Goal: Task Accomplishment & Management: Use online tool/utility

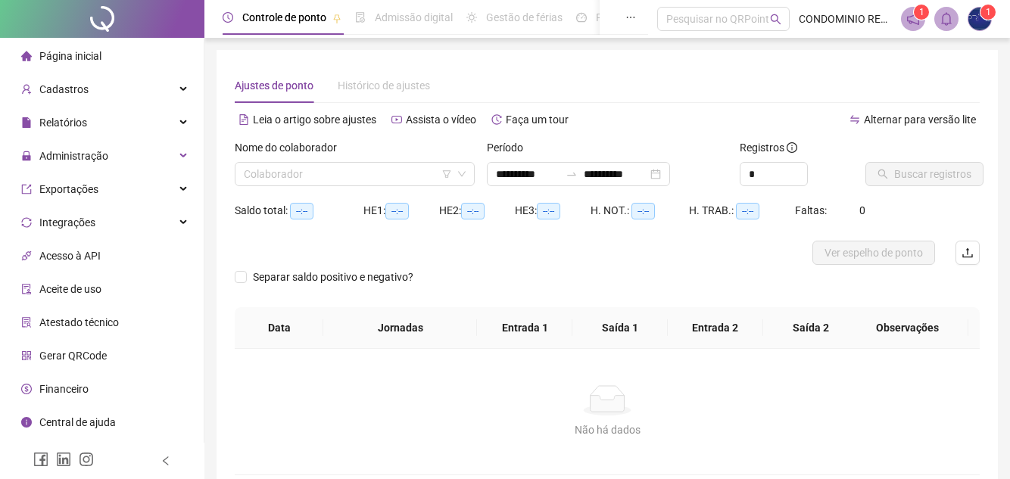
type input "**********"
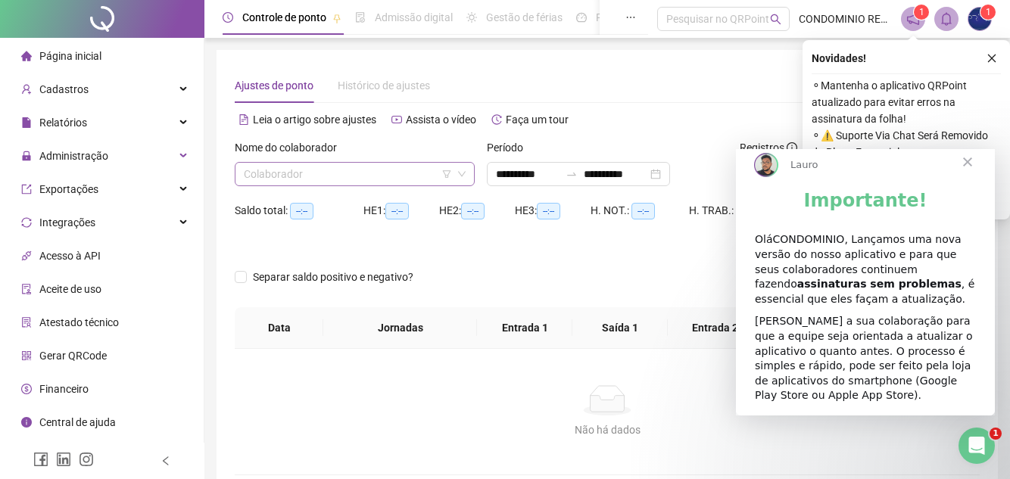
click at [308, 179] on input "search" at bounding box center [348, 174] width 208 height 23
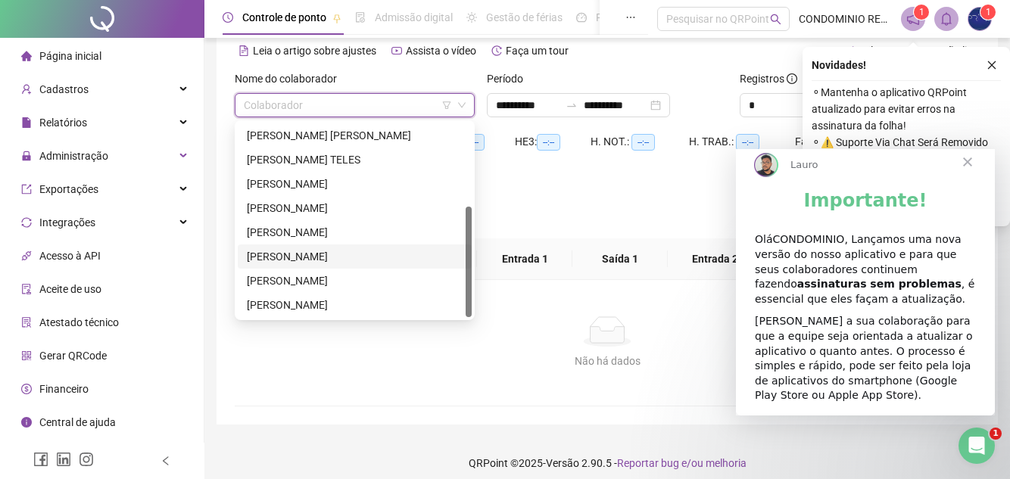
scroll to position [76, 0]
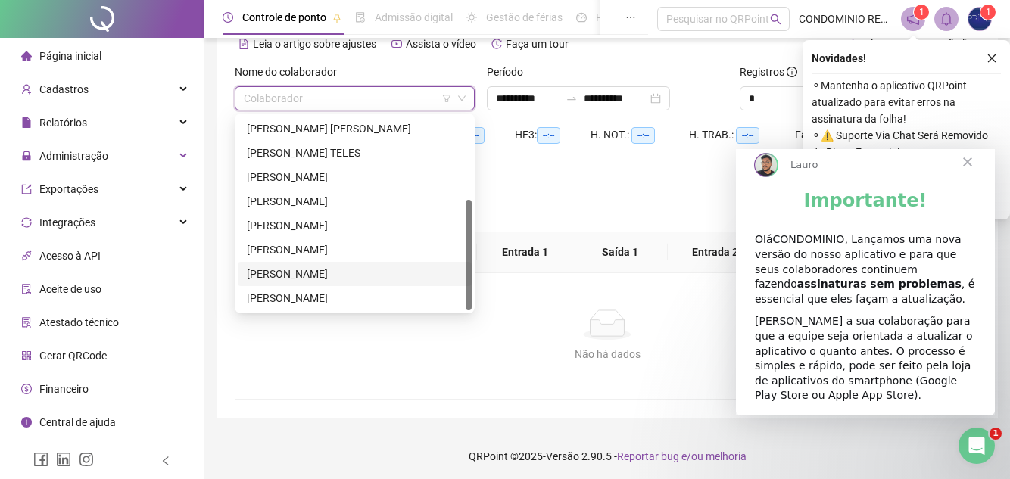
click at [346, 272] on div "[PERSON_NAME]" at bounding box center [355, 274] width 216 height 17
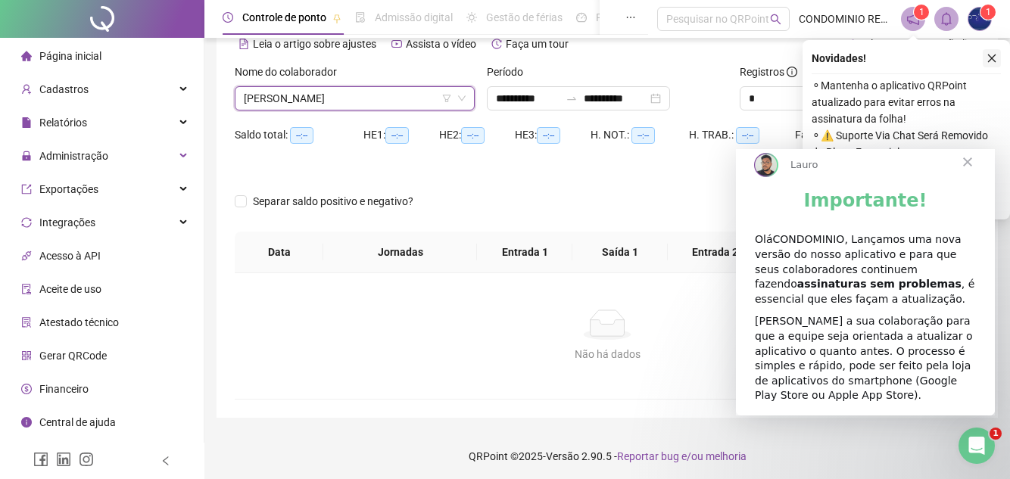
click at [988, 54] on icon "close" at bounding box center [991, 58] width 11 height 11
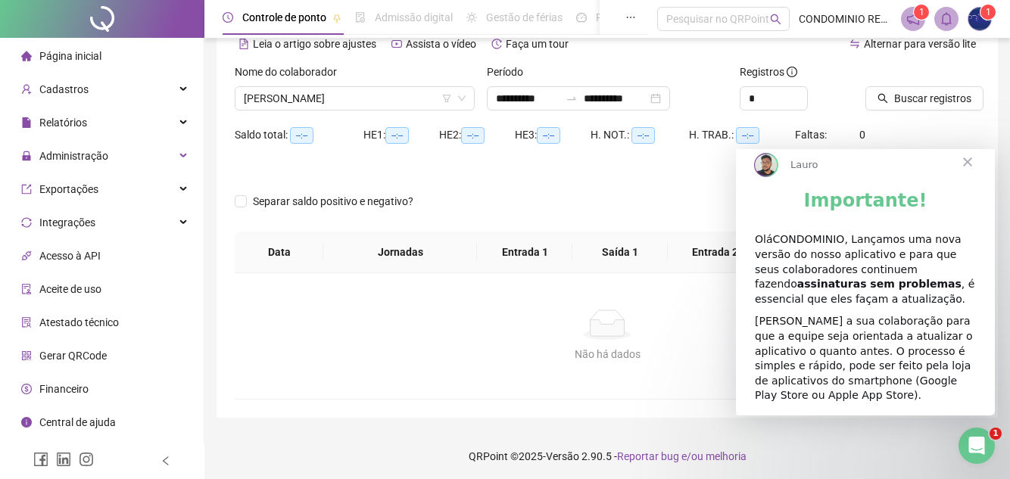
click at [949, 131] on div "Saldo total: --:-- HE 1: --:-- HE 2: --:-- HE 3: --:-- H. NOT.: --:-- H. TRAB.:…" at bounding box center [607, 144] width 745 height 42
drag, startPoint x: 897, startPoint y: 99, endPoint x: 243, endPoint y: 21, distance: 658.6
click at [897, 99] on span "Buscar registros" at bounding box center [932, 98] width 77 height 17
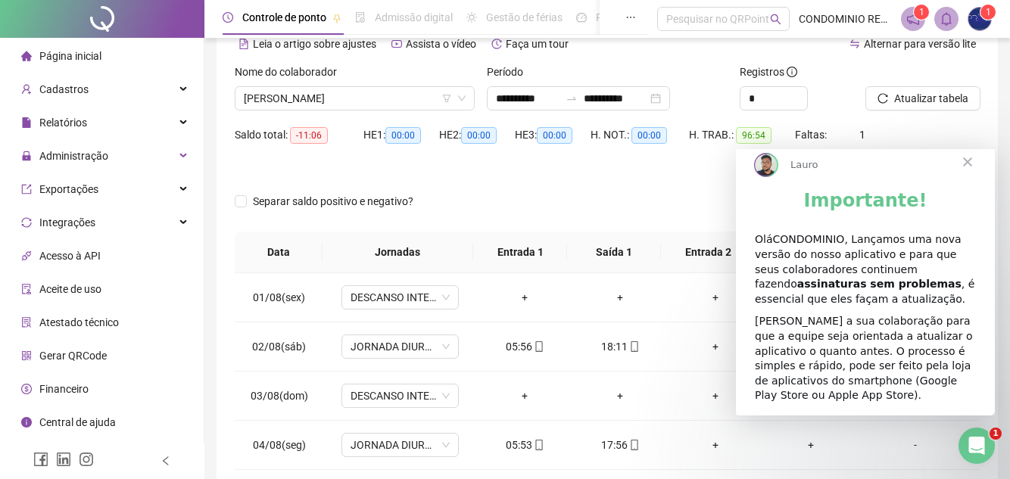
click at [967, 171] on span "Fechar" at bounding box center [967, 162] width 54 height 54
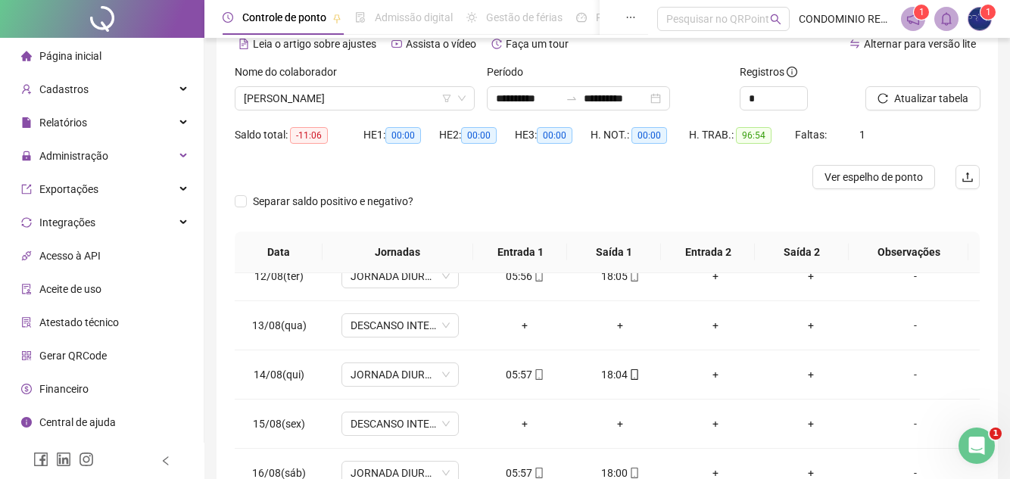
scroll to position [276, 0]
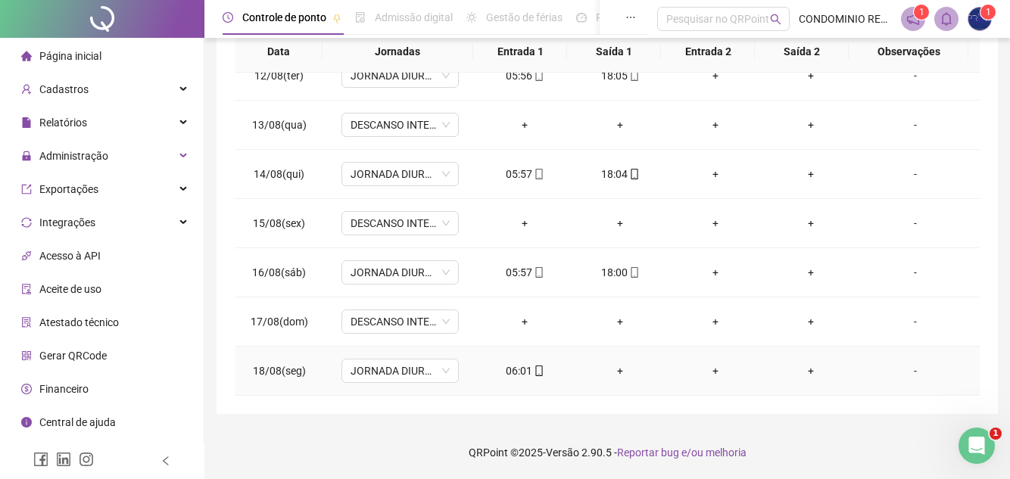
click at [615, 367] on div "+" at bounding box center [619, 371] width 71 height 17
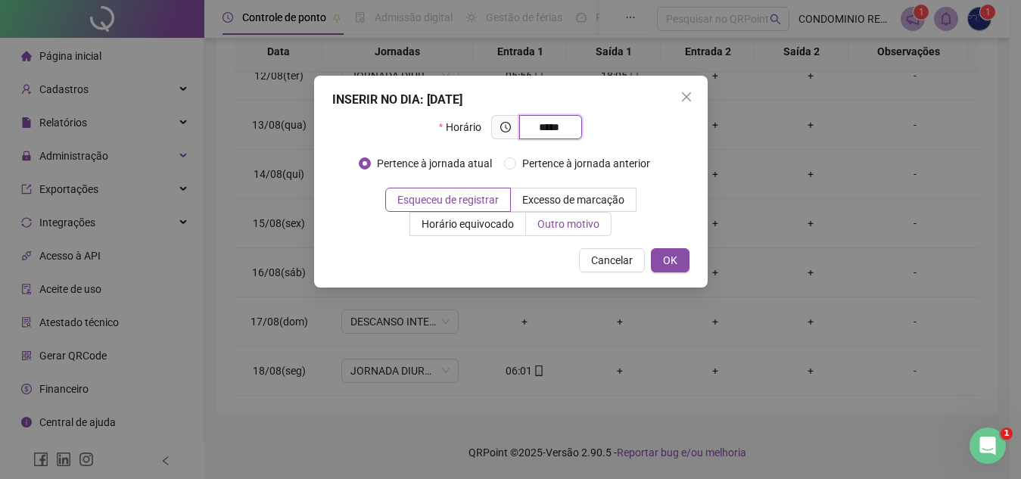
type input "*****"
click at [555, 220] on span "Outro motivo" at bounding box center [568, 224] width 62 height 12
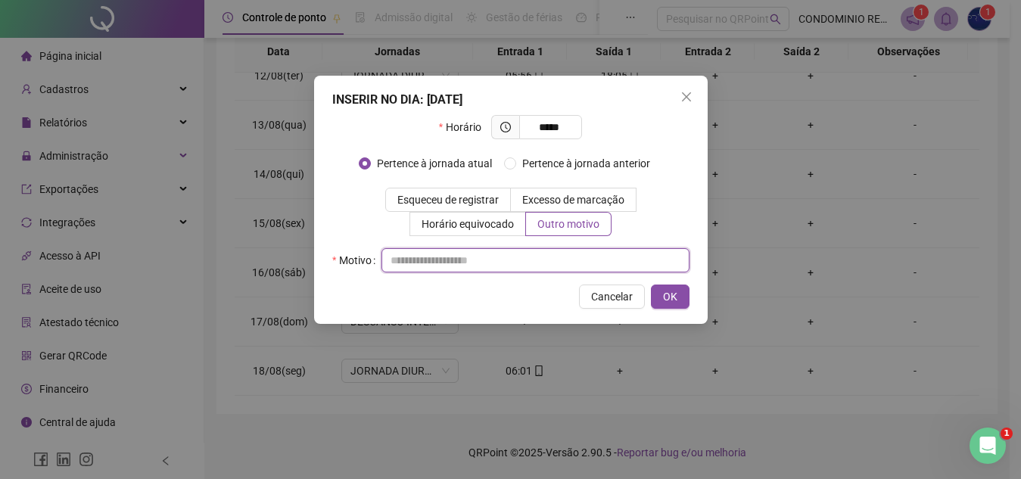
click at [472, 255] on input "text" at bounding box center [535, 260] width 308 height 24
type input "**********"
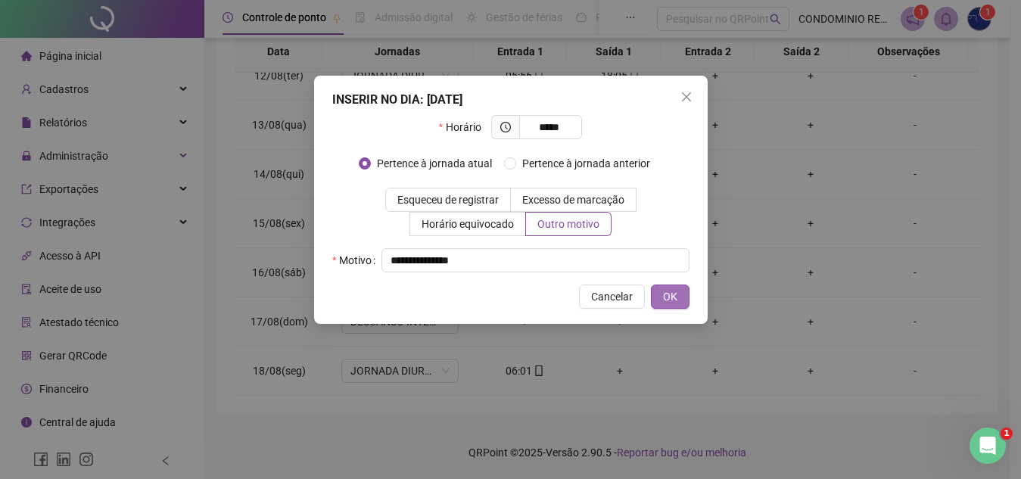
click at [671, 298] on span "OK" at bounding box center [670, 296] width 14 height 17
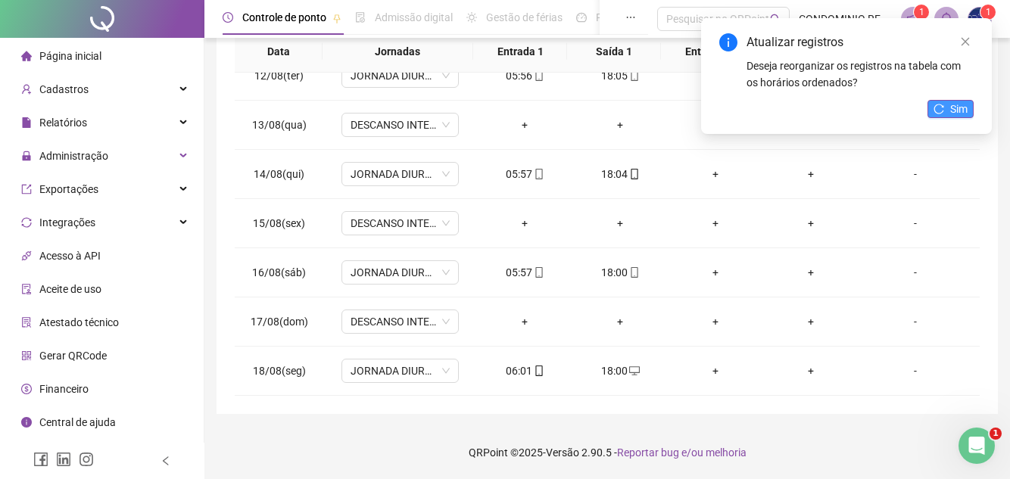
click at [949, 107] on button "Sim" at bounding box center [950, 109] width 46 height 18
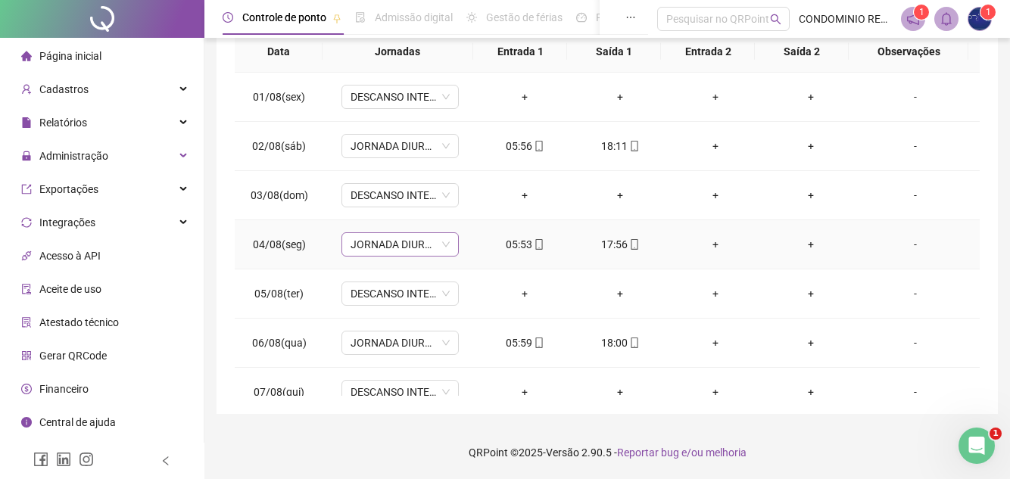
scroll to position [0, 0]
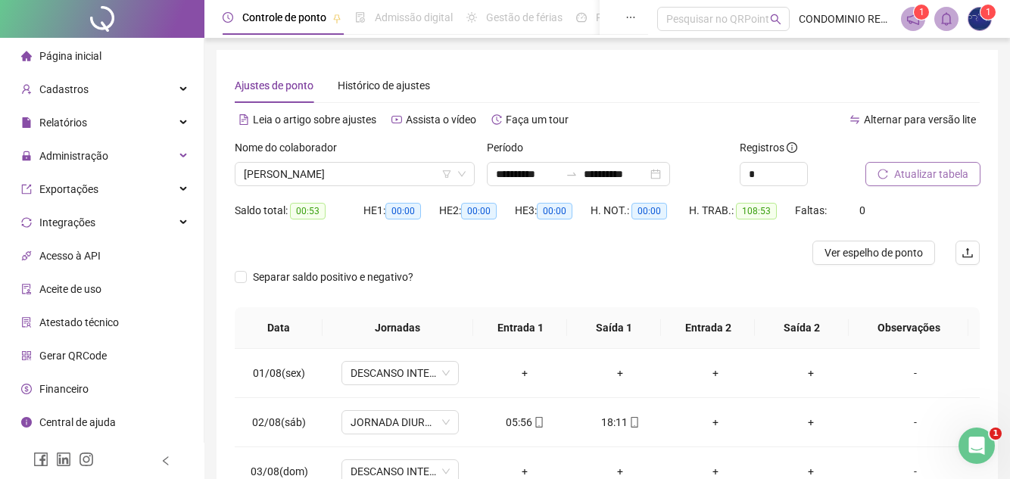
click at [922, 173] on span "Atualizar tabela" at bounding box center [931, 174] width 74 height 17
